Goal: Ask a question

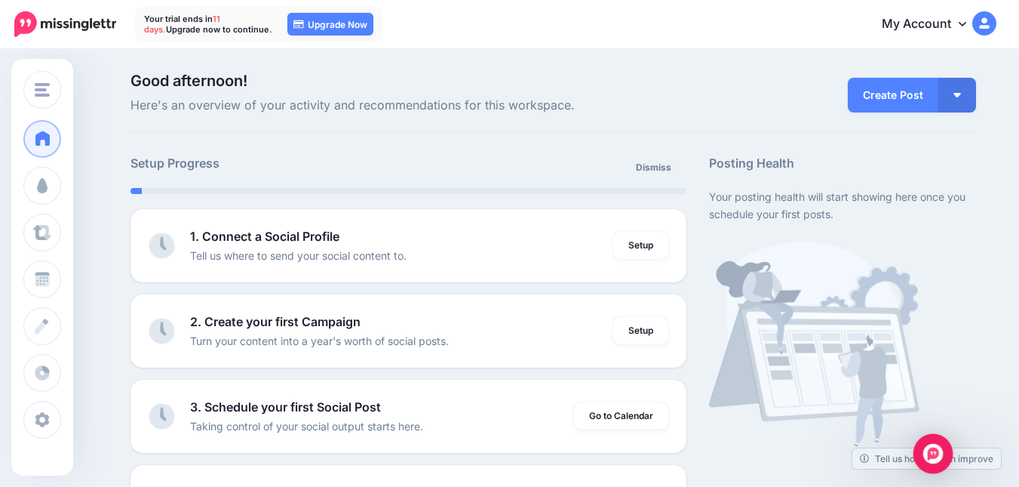
click at [926, 459] on img "Open Intercom Messenger" at bounding box center [933, 454] width 20 height 20
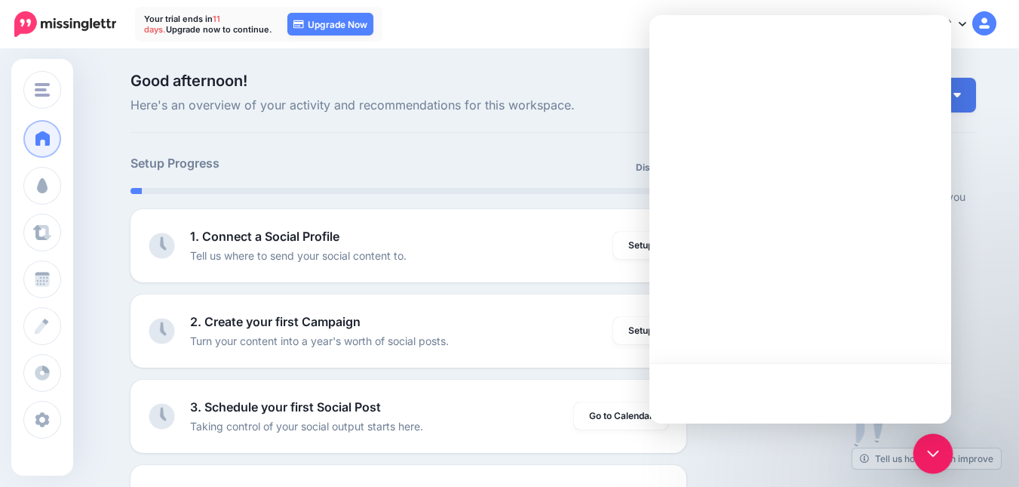
click at [926, 459] on div "Open Intercom Messenger" at bounding box center [934, 454] width 40 height 40
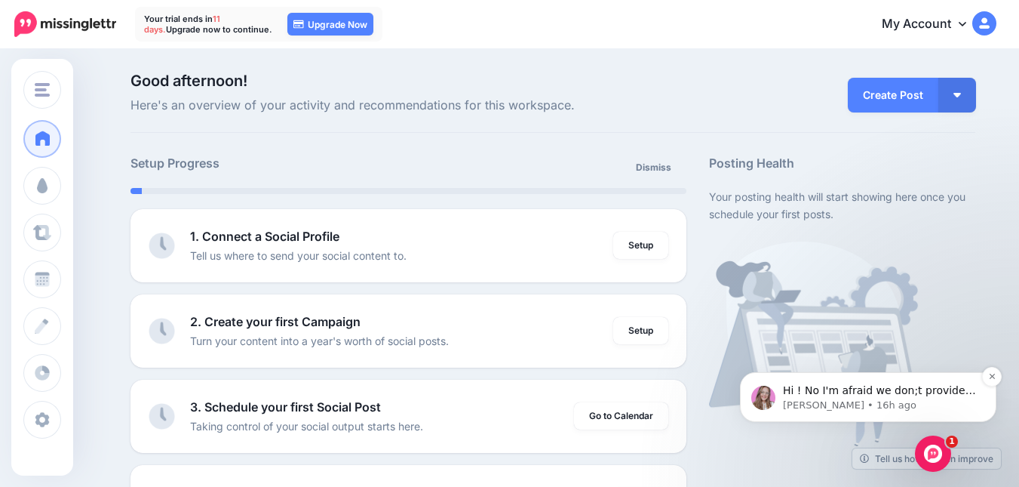
click at [890, 389] on p "Hi ! No I'm afraid we don;t provide API keys, sorry about that ! Please let me …" at bounding box center [880, 390] width 195 height 15
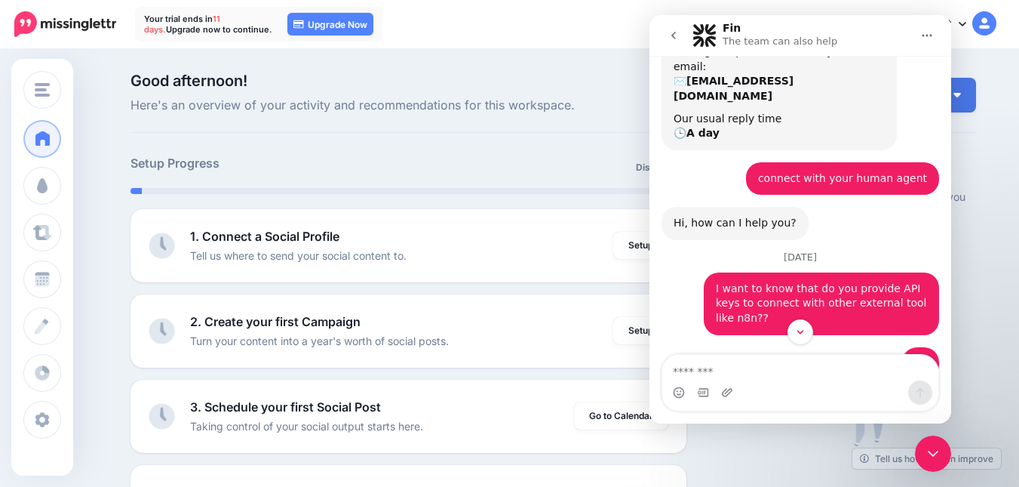
scroll to position [466, 0]
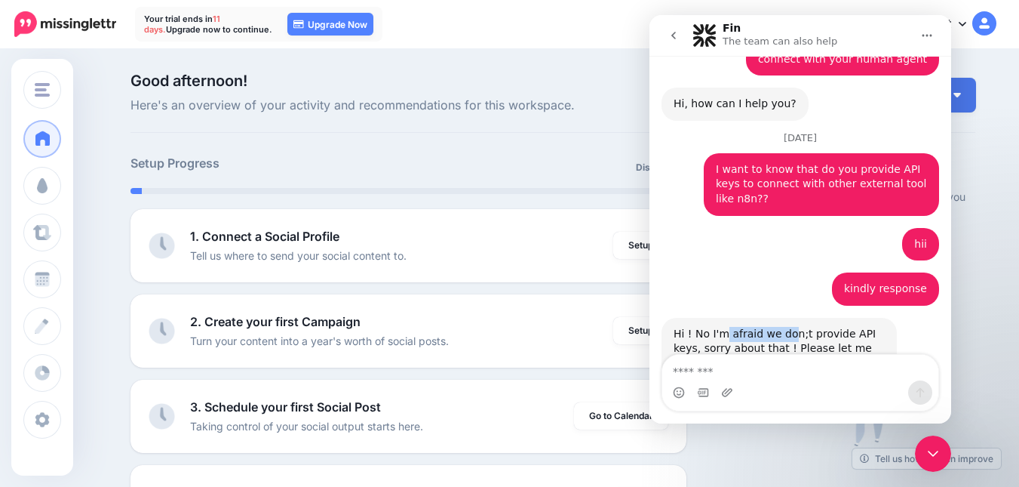
drag, startPoint x: 731, startPoint y: 279, endPoint x: 786, endPoint y: 278, distance: 55.1
click at [786, 327] on div "Hi ! No I'm afraid we don;t provide API keys, sorry about that ! Please let me …" at bounding box center [779, 349] width 211 height 45
click at [707, 327] on div "Hi ! No I'm afraid we don;t provide API keys, sorry about that ! Please let me …" at bounding box center [779, 349] width 211 height 45
drag, startPoint x: 708, startPoint y: 280, endPoint x: 802, endPoint y: 274, distance: 93.7
click at [802, 327] on div "Hi ! No I'm afraid we don;t provide API keys, sorry about that ! Please let me …" at bounding box center [779, 349] width 211 height 45
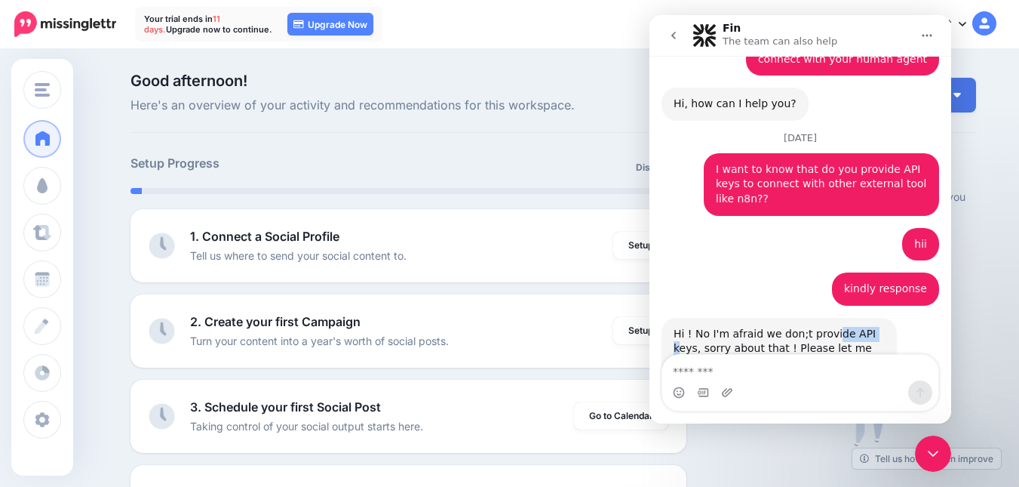
drag, startPoint x: 826, startPoint y: 271, endPoint x: 863, endPoint y: 269, distance: 37.0
click at [863, 327] on div "Hi ! No I'm afraid we don;t provide API keys, sorry about that ! Please let me …" at bounding box center [779, 349] width 211 height 45
drag, startPoint x: 689, startPoint y: 290, endPoint x: 759, endPoint y: 291, distance: 70.2
click at [754, 327] on div "Hi ! No I'm afraid we don;t provide API keys, sorry about that ! Please let me …" at bounding box center [779, 349] width 211 height 45
drag, startPoint x: 783, startPoint y: 290, endPoint x: 835, endPoint y: 309, distance: 55.1
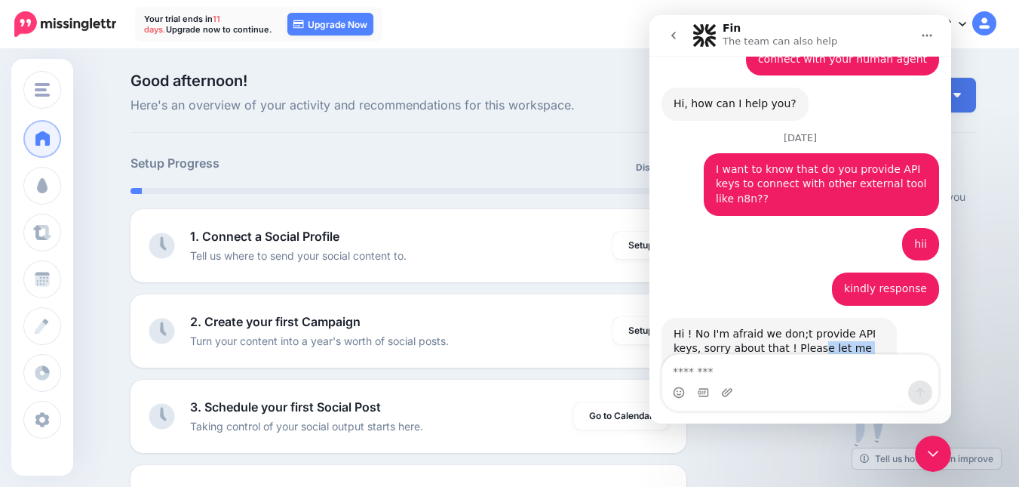
click at [835, 327] on div "Hi ! No I'm afraid we don;t provide API keys, sorry about that ! Please let me …" at bounding box center [779, 349] width 211 height 45
click at [671, 29] on icon "go back" at bounding box center [674, 35] width 12 height 12
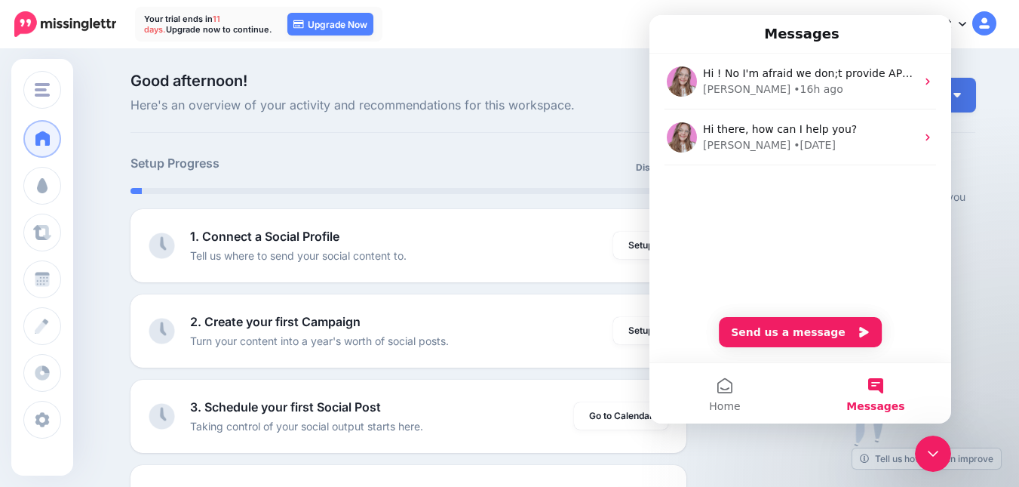
click at [591, 42] on div "My Account Dashboard My Account Billing Facebook Community Help Center Logout" at bounding box center [689, 24] width 614 height 37
click at [871, 384] on button "Messages" at bounding box center [875, 393] width 151 height 60
click at [614, 43] on nav "Your trial ends [DATE]. Upgrade now to continue. 11 days 19 hours 42 mins 34 se…" at bounding box center [509, 24] width 997 height 48
click at [940, 445] on icon "Close Intercom Messenger" at bounding box center [933, 453] width 18 height 18
